Goal: Information Seeking & Learning: Learn about a topic

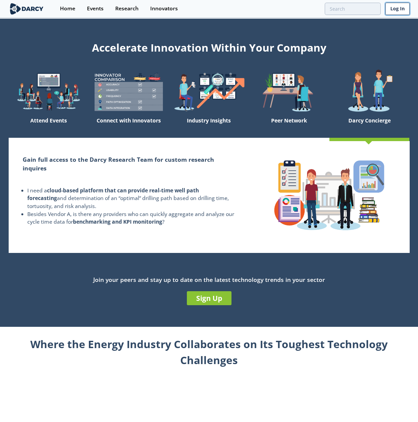
click at [392, 10] on link "Log In" at bounding box center [397, 9] width 24 height 12
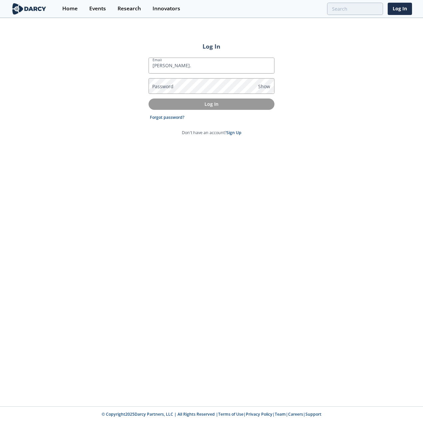
type input "[PERSON_NAME][EMAIL_ADDRESS][PERSON_NAME][DOMAIN_NAME]"
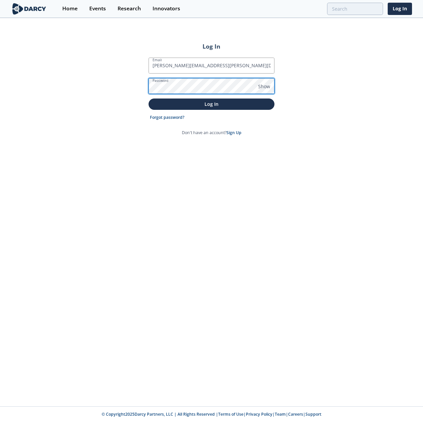
click at [149, 99] on button "Log In" at bounding box center [212, 104] width 126 height 11
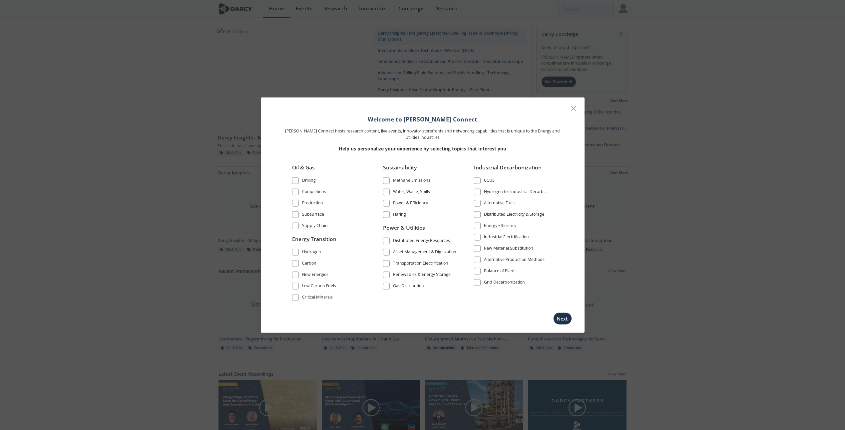
click at [294, 206] on span at bounding box center [295, 203] width 5 height 5
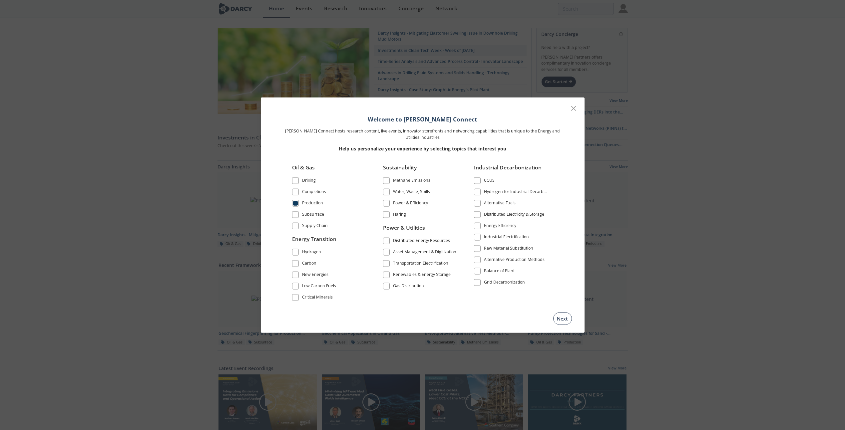
click at [423, 320] on button "Next" at bounding box center [562, 318] width 19 height 12
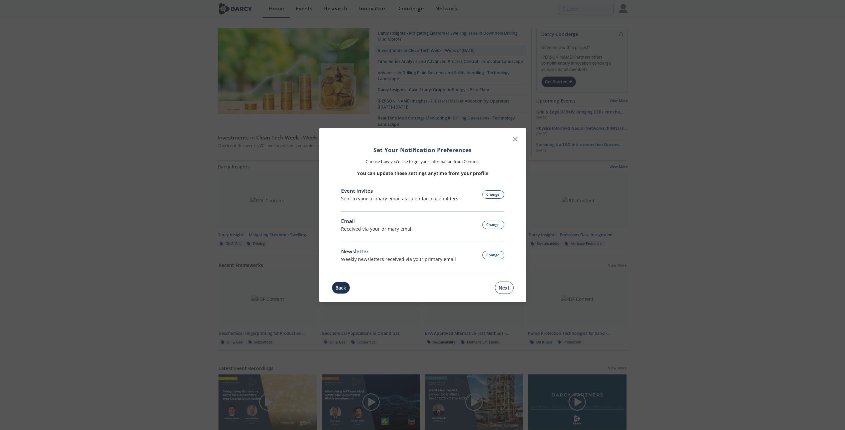
click at [423, 292] on button "Next" at bounding box center [504, 288] width 19 height 12
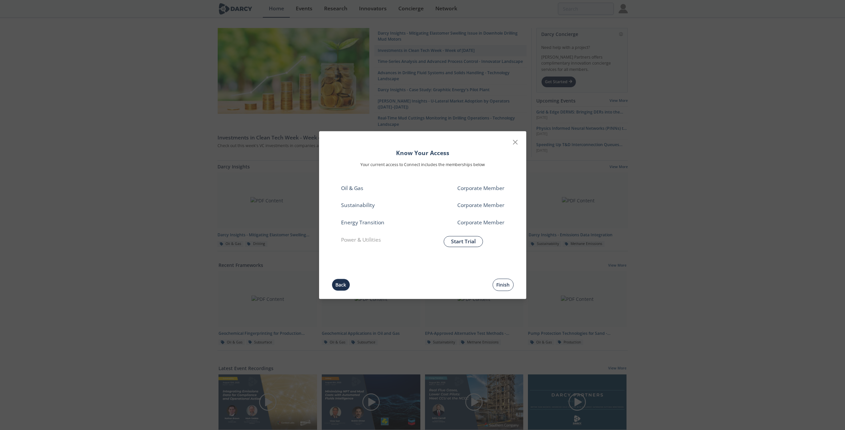
click at [423, 284] on button "Finish" at bounding box center [503, 285] width 21 height 12
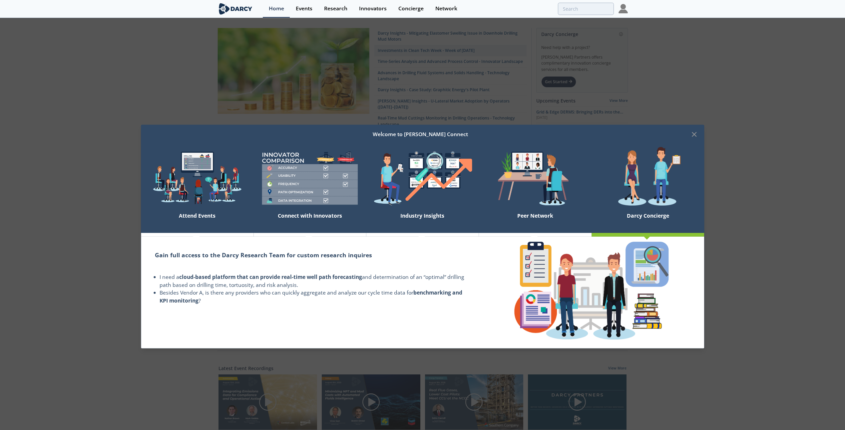
click at [423, 134] on div "Welcome to [PERSON_NAME] Connect" at bounding box center [420, 134] width 540 height 13
click at [423, 137] on icon at bounding box center [695, 135] width 8 height 8
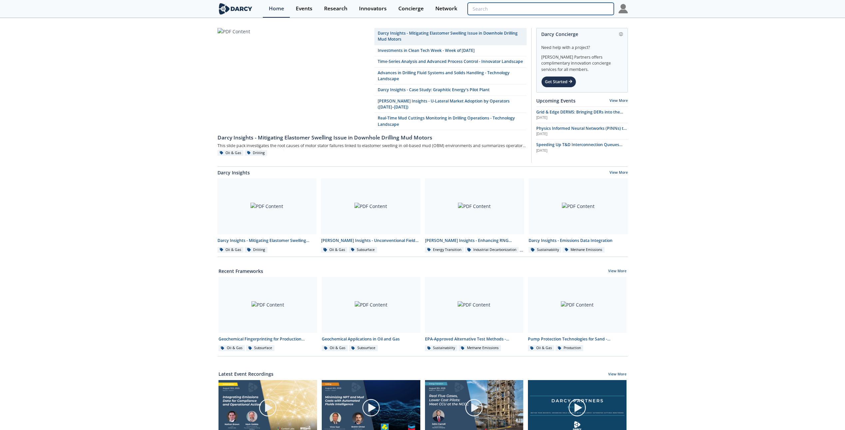
click at [423, 13] on input "search" at bounding box center [541, 9] width 146 height 12
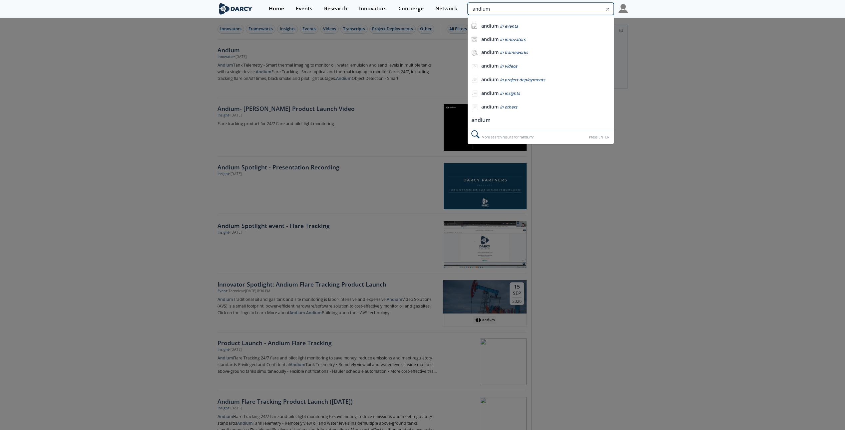
drag, startPoint x: 582, startPoint y: 9, endPoint x: 559, endPoint y: 14, distance: 23.8
click at [423, 14] on input "andium" at bounding box center [541, 9] width 146 height 12
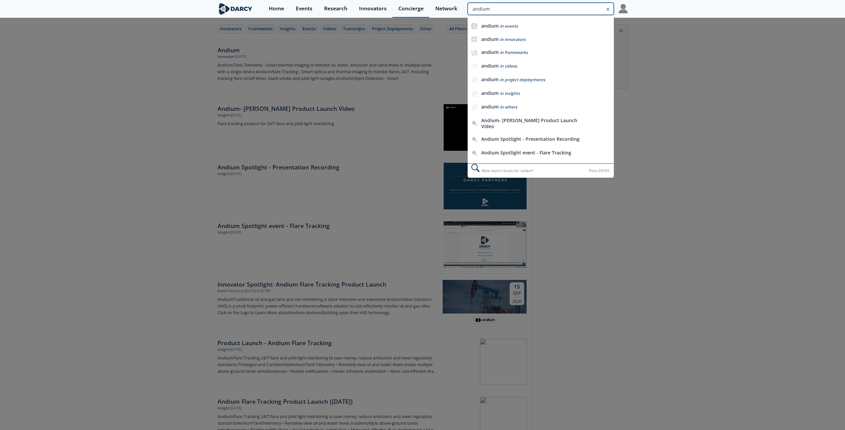
drag, startPoint x: 508, startPoint y: 11, endPoint x: 419, endPoint y: 15, distance: 89.0
click at [419, 15] on div "Home Events Research Innovators Concierge Network [GEOGRAPHIC_DATA] andium in e…" at bounding box center [445, 9] width 365 height 18
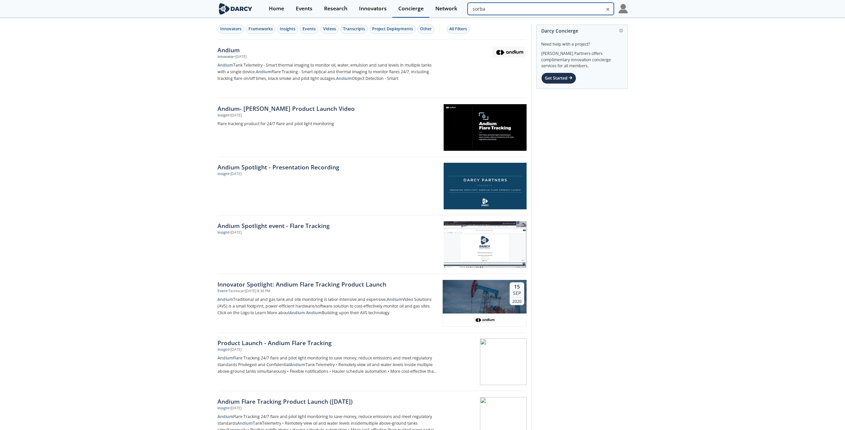
type input "sorba"
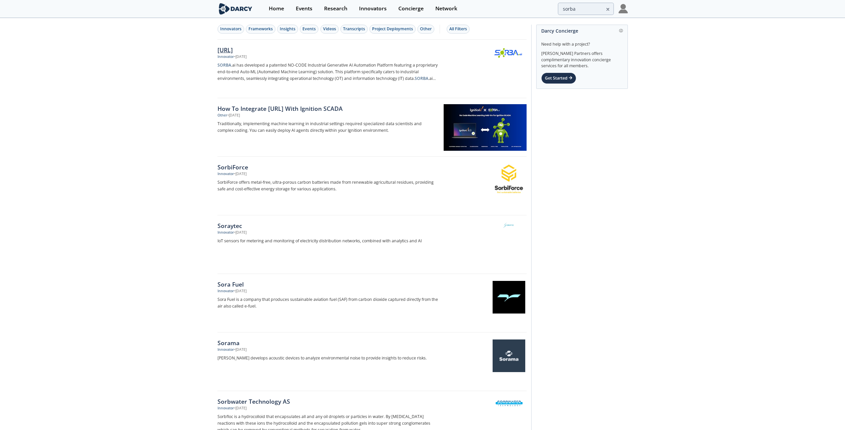
click at [230, 50] on div "[URL]" at bounding box center [328, 50] width 221 height 9
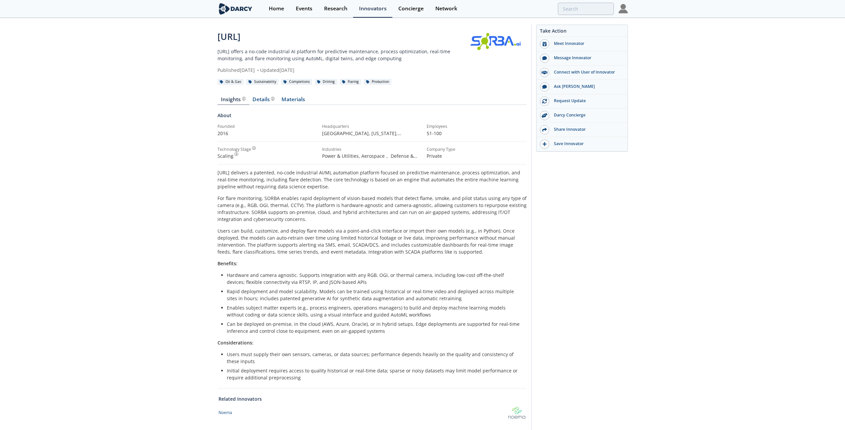
click at [423, 266] on div "Take Action Meet Innovator Message Innovator Connect with User of Innovator Ask…" at bounding box center [579, 232] width 97 height 414
click at [423, 10] on input "search" at bounding box center [541, 9] width 146 height 12
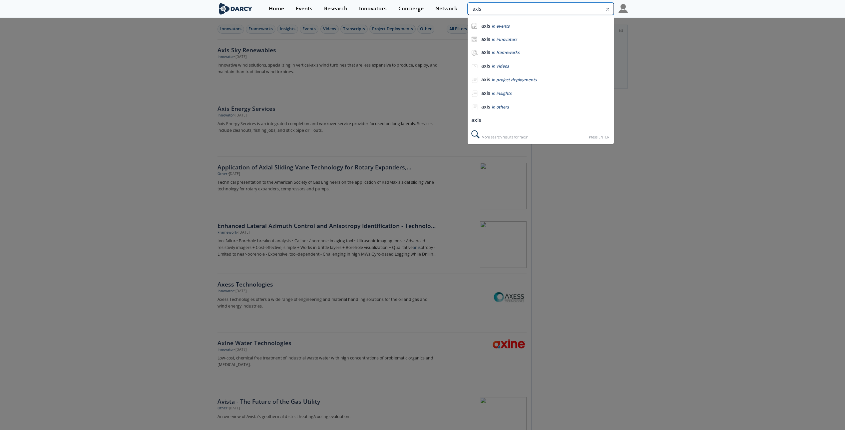
drag, startPoint x: 580, startPoint y: 11, endPoint x: 554, endPoint y: 12, distance: 26.0
click at [423, 12] on input "axis" at bounding box center [541, 9] width 146 height 12
drag, startPoint x: 492, startPoint y: 3, endPoint x: 447, endPoint y: 12, distance: 45.9
click at [423, 12] on div "Home Events Research Innovators Concierge Network axis axis in events axis in i…" at bounding box center [445, 9] width 365 height 18
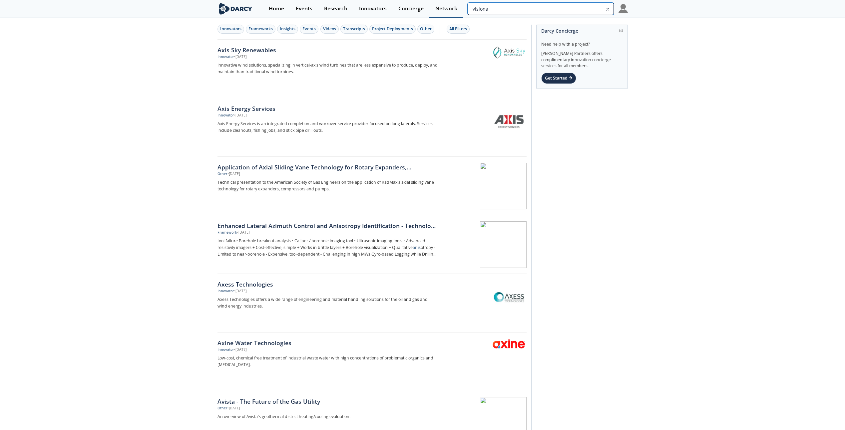
type input "visiona"
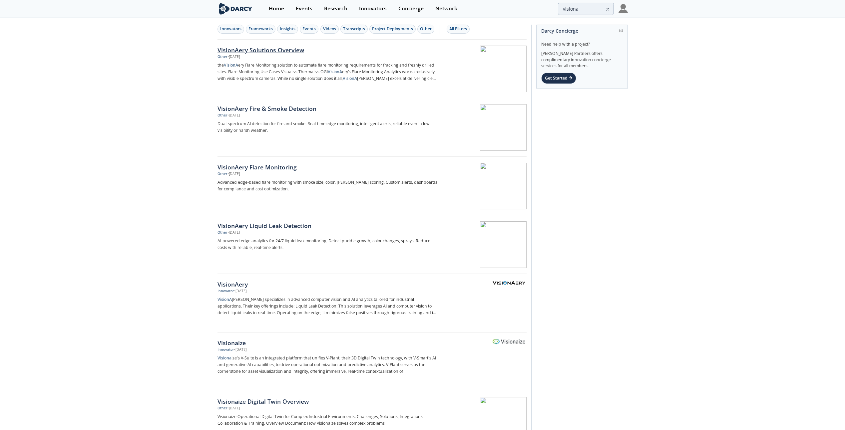
click at [251, 54] on div "VisionAery Solutions Overview" at bounding box center [328, 50] width 221 height 9
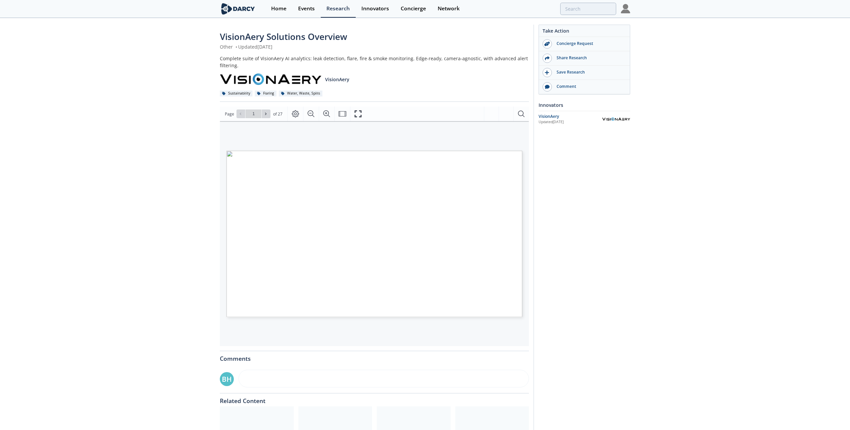
type input "2"
type input "3"
type input "4"
type input "5"
type input "6"
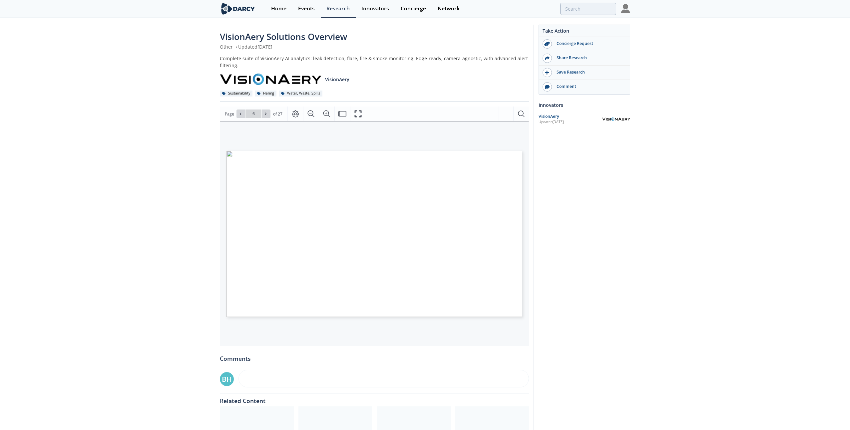
type input "7"
type input "8"
type input "9"
type input "10"
type input "11"
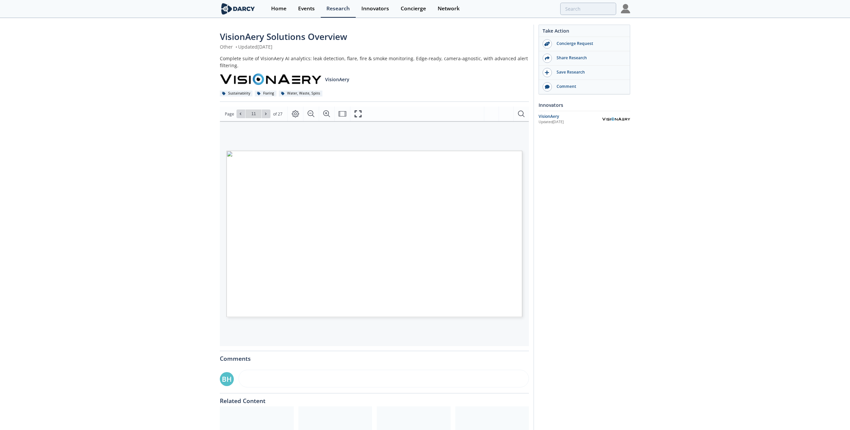
type input "12"
type input "13"
type input "14"
type input "15"
type input "16"
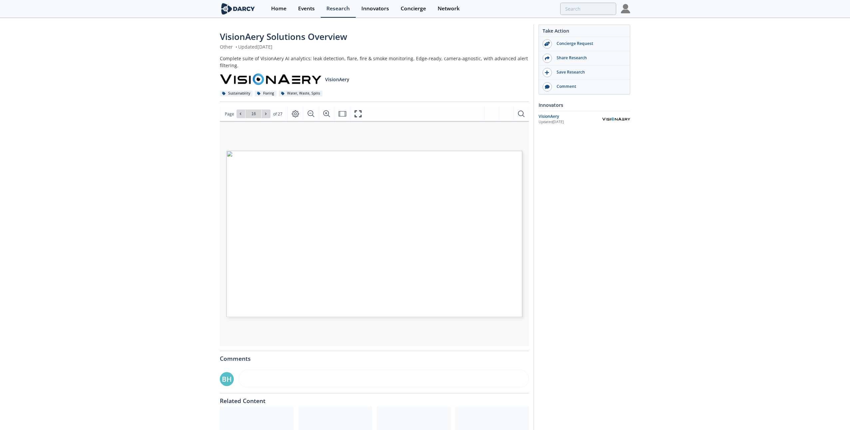
type input "17"
type input "18"
type input "19"
type input "20"
type input "21"
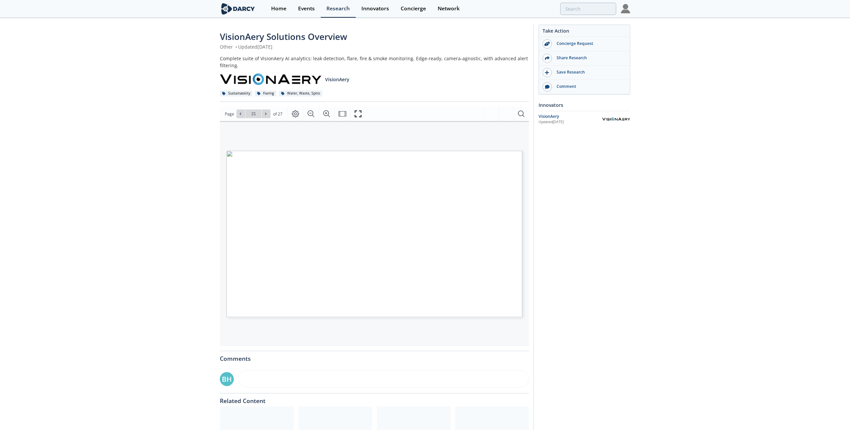
type input "22"
type input "24"
type input "visiona"
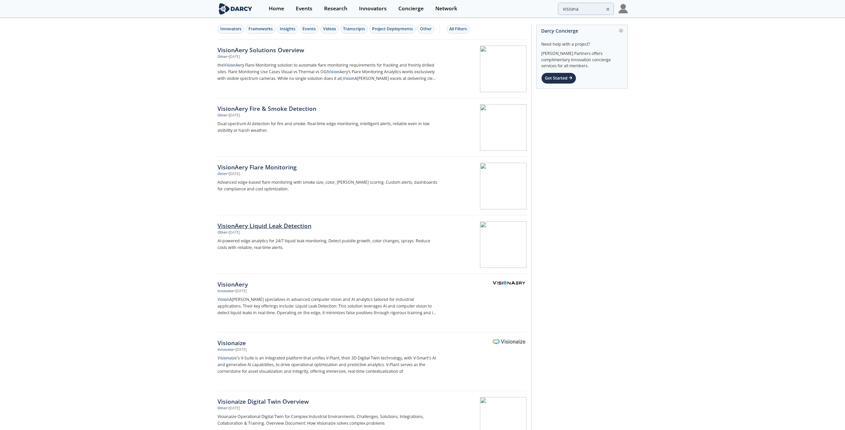
click at [283, 225] on div "VisionAery Liquid Leak Detection" at bounding box center [328, 226] width 221 height 9
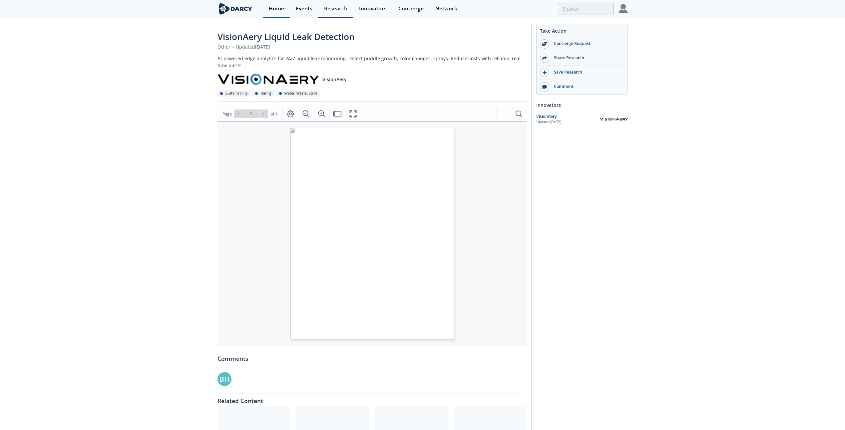
click at [277, 9] on div "Home" at bounding box center [276, 8] width 15 height 5
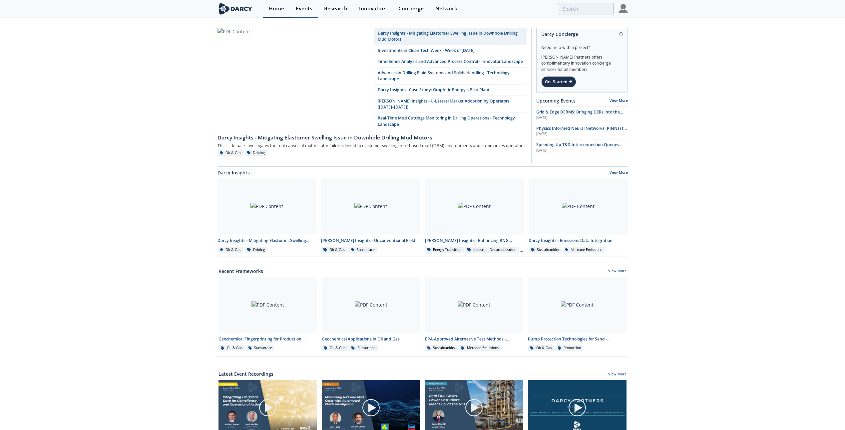
click at [298, 10] on div "Events" at bounding box center [304, 8] width 17 height 5
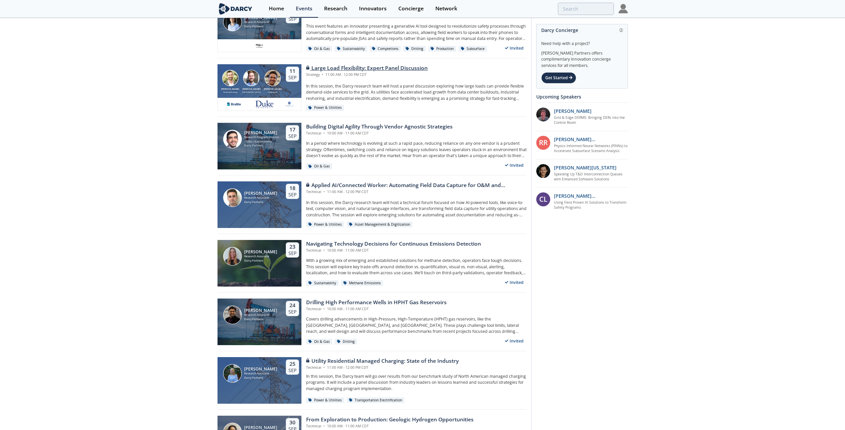
scroll to position [200, 0]
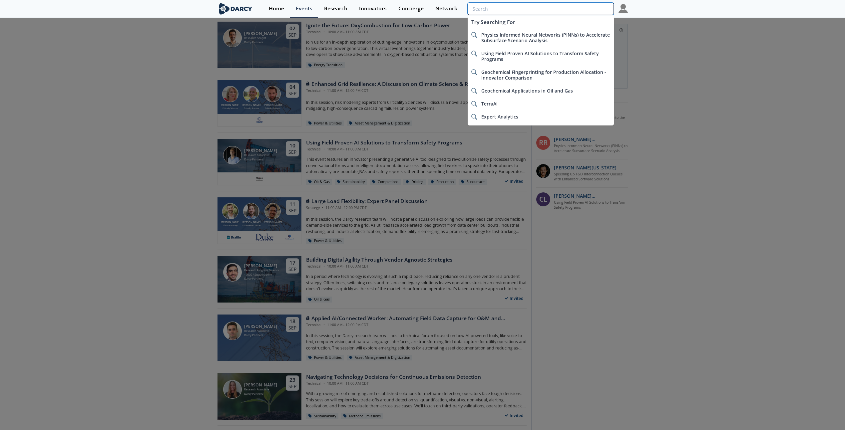
click at [423, 6] on input "search" at bounding box center [541, 9] width 146 height 12
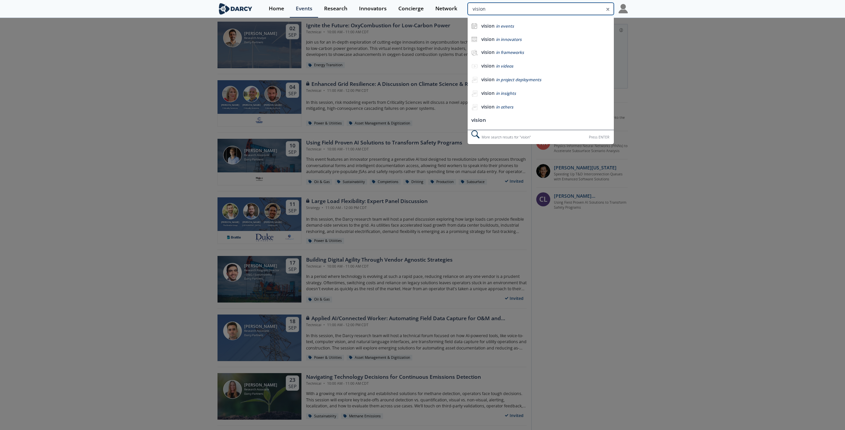
type input "vision"
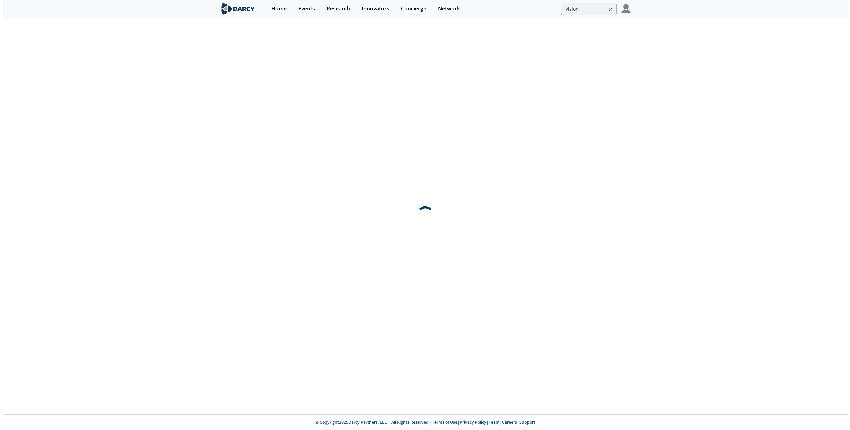
scroll to position [0, 0]
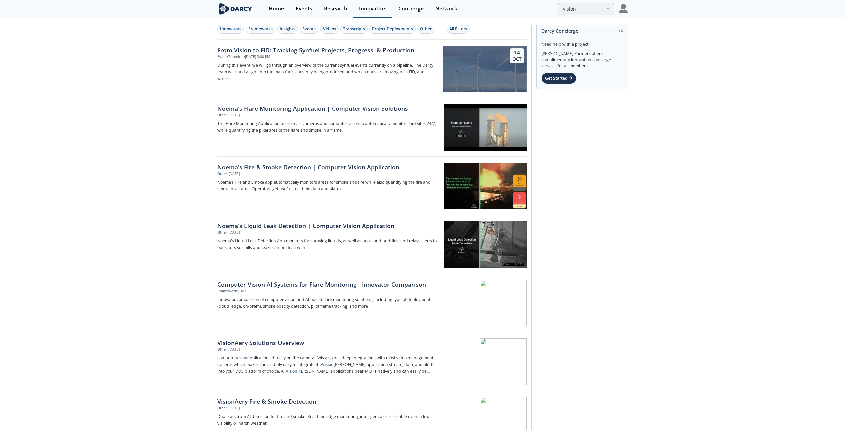
click at [374, 12] on link "Innovators" at bounding box center [372, 9] width 39 height 18
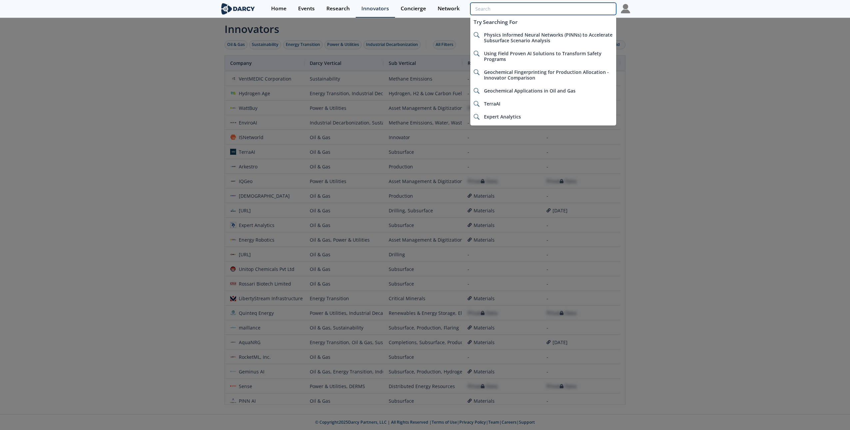
click at [423, 9] on input "search" at bounding box center [543, 9] width 146 height 12
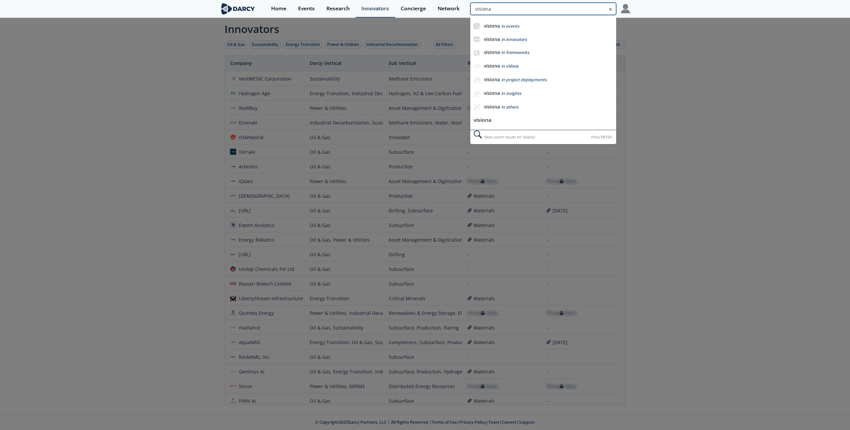
type input "visiona"
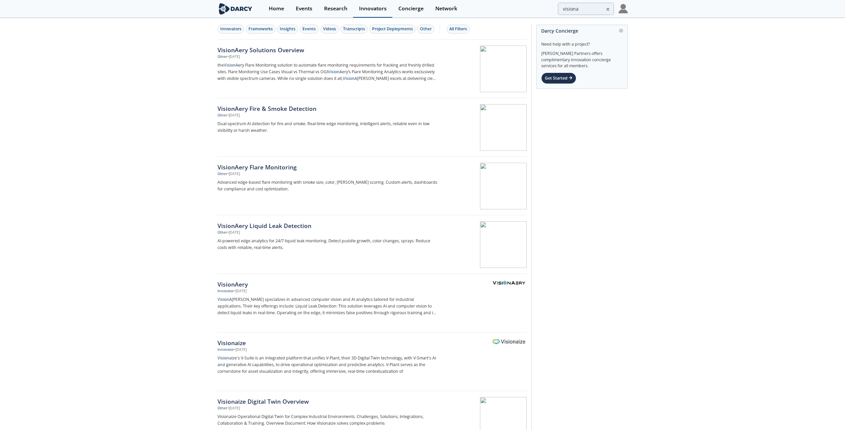
click at [380, 11] on div "Innovators" at bounding box center [373, 8] width 28 height 5
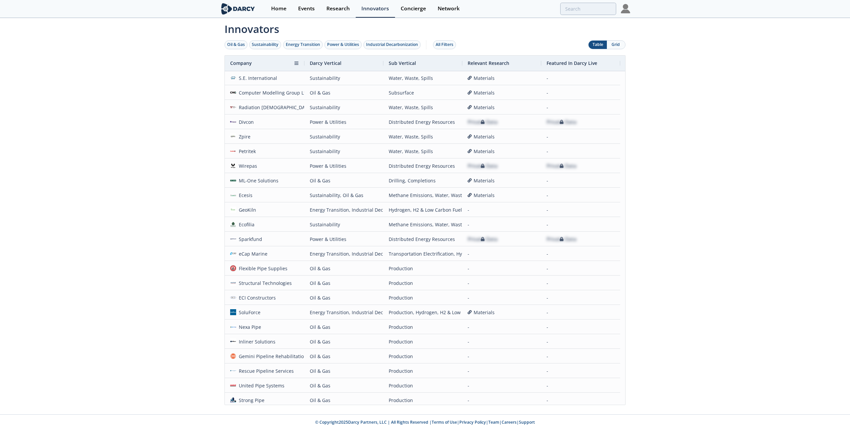
click at [266, 62] on div "Company" at bounding box center [262, 63] width 64 height 15
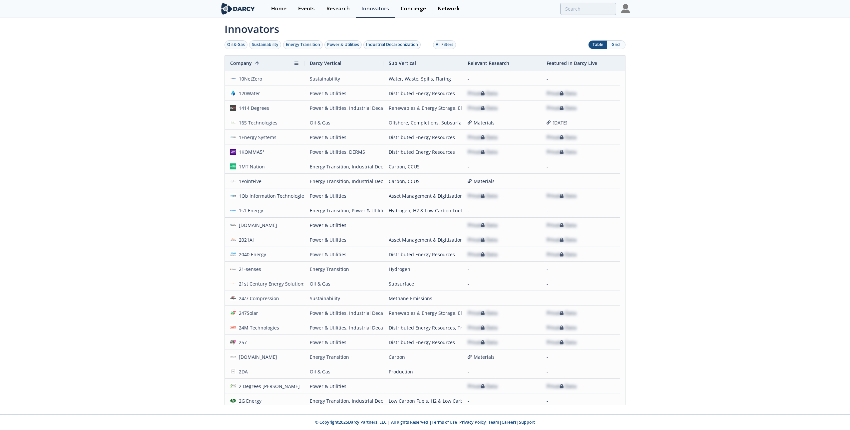
click at [272, 66] on div "Company 1" at bounding box center [262, 63] width 64 height 15
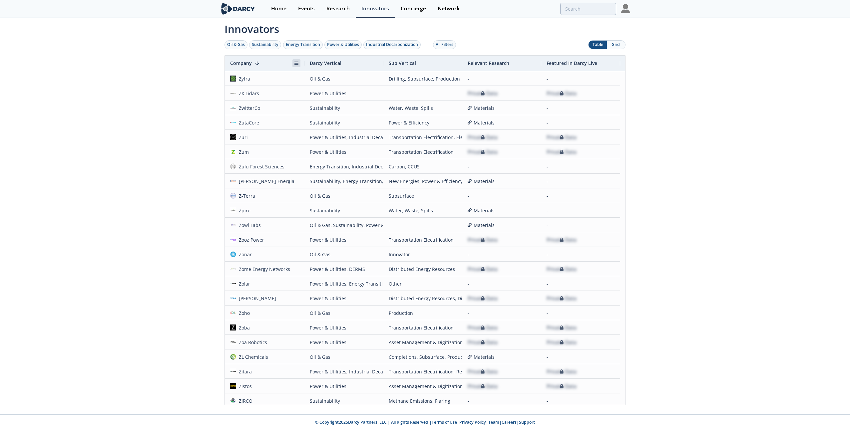
click at [297, 63] on span at bounding box center [296, 63] width 5 height 5
type input "v"
click at [348, 111] on button "Apply" at bounding box center [351, 106] width 24 height 13
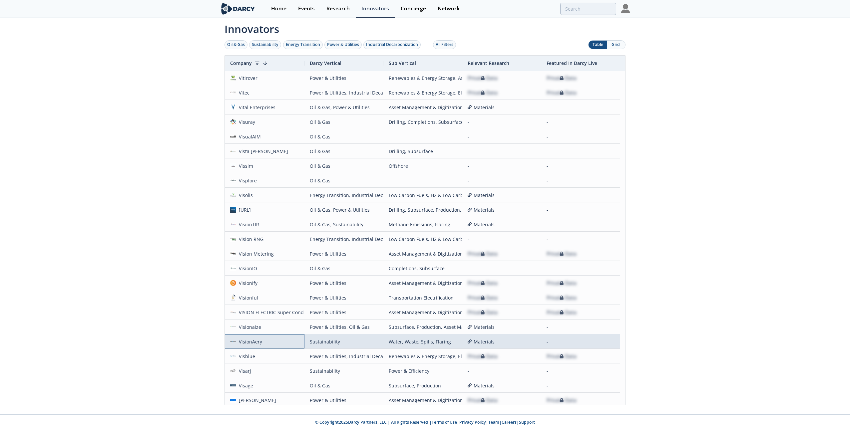
click at [254, 344] on div "VisionAery" at bounding box center [249, 342] width 26 height 14
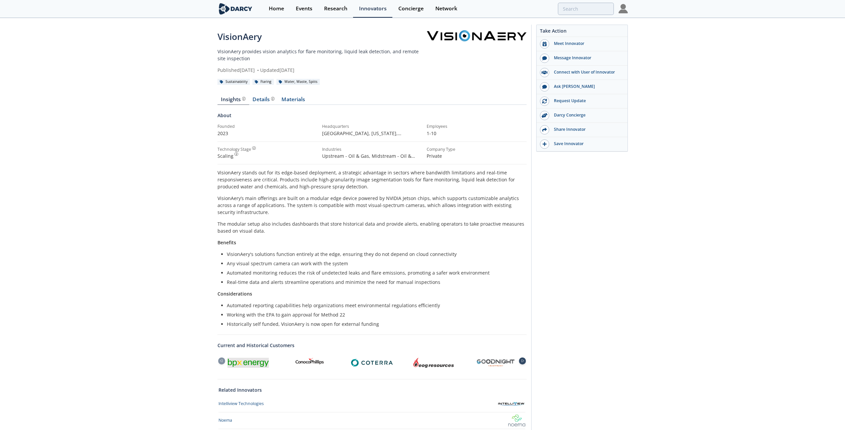
click at [423, 364] on div at bounding box center [522, 361] width 7 height 7
click at [423, 363] on div at bounding box center [522, 361] width 7 height 7
click at [423, 9] on input "search" at bounding box center [541, 9] width 146 height 12
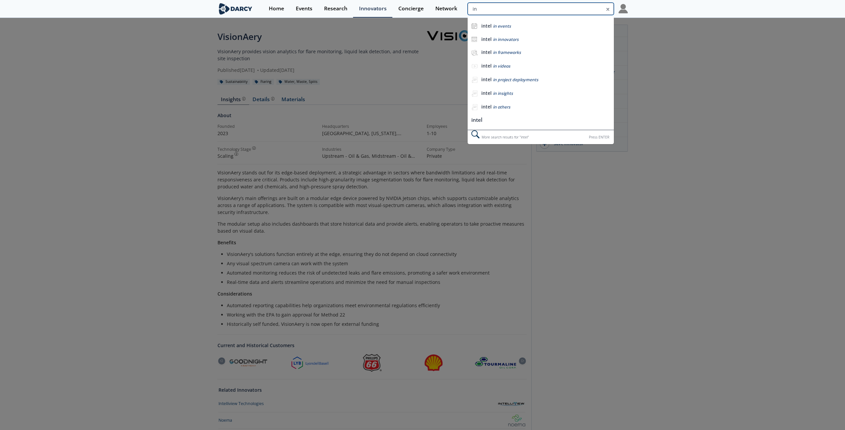
type input "i"
type input "smoke shield"
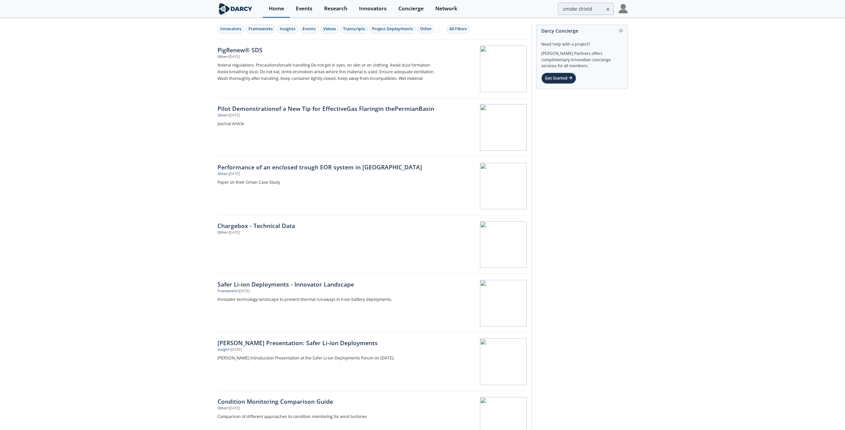
click at [279, 9] on div "Home" at bounding box center [276, 8] width 15 height 5
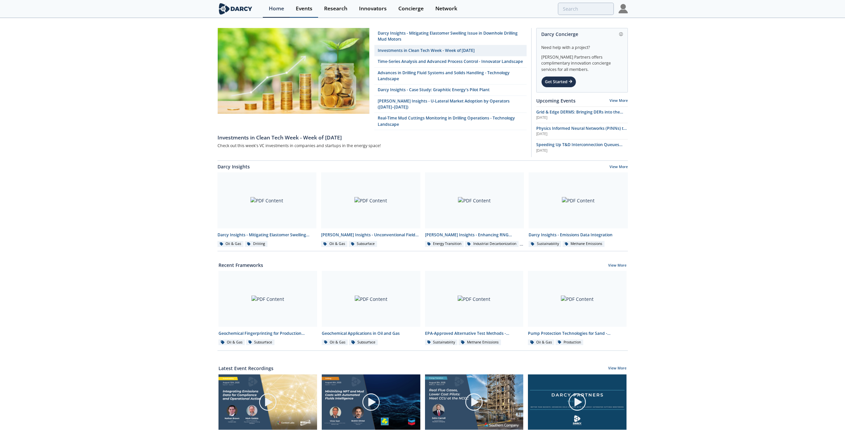
click at [304, 14] on link "Events" at bounding box center [304, 9] width 28 height 18
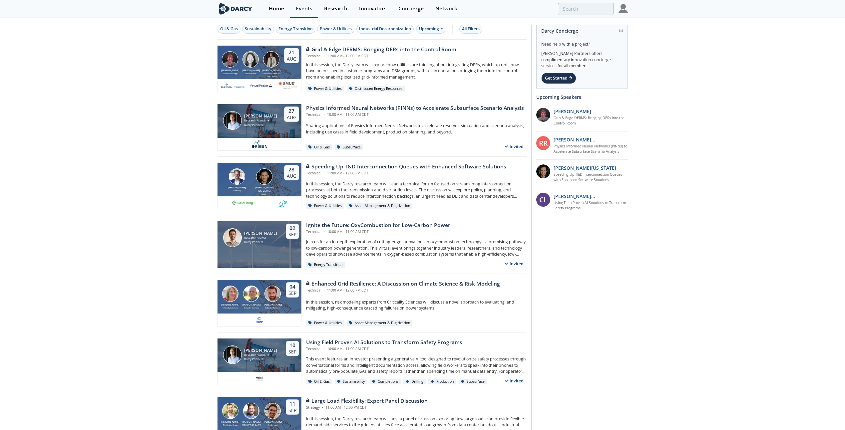
drag, startPoint x: 137, startPoint y: 132, endPoint x: 156, endPoint y: 133, distance: 18.7
click at [270, 8] on div "Home" at bounding box center [276, 8] width 15 height 5
